Goal: Task Accomplishment & Management: Manage account settings

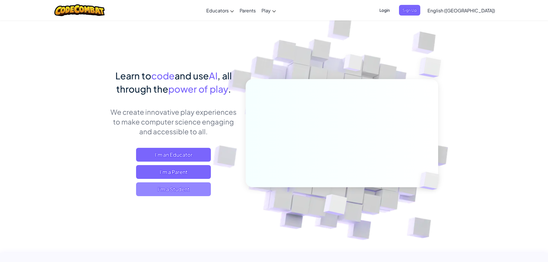
click at [181, 189] on span "I'm a Student" at bounding box center [173, 189] width 75 height 14
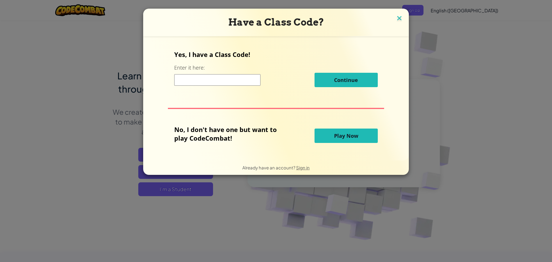
click at [400, 18] on img at bounding box center [399, 18] width 7 height 9
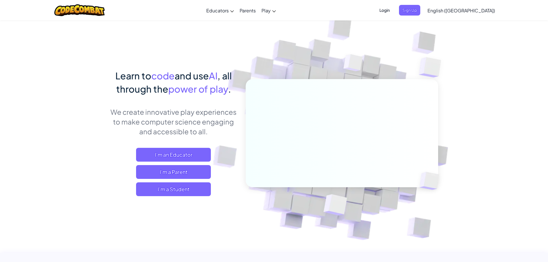
click at [393, 11] on span "Login" at bounding box center [384, 10] width 17 height 11
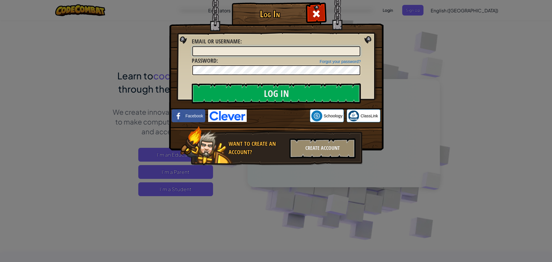
type input "[EMAIL_ADDRESS][DOMAIN_NAME]"
click at [288, 91] on input "Log In" at bounding box center [276, 93] width 169 height 20
